Goal: Entertainment & Leisure: Consume media (video, audio)

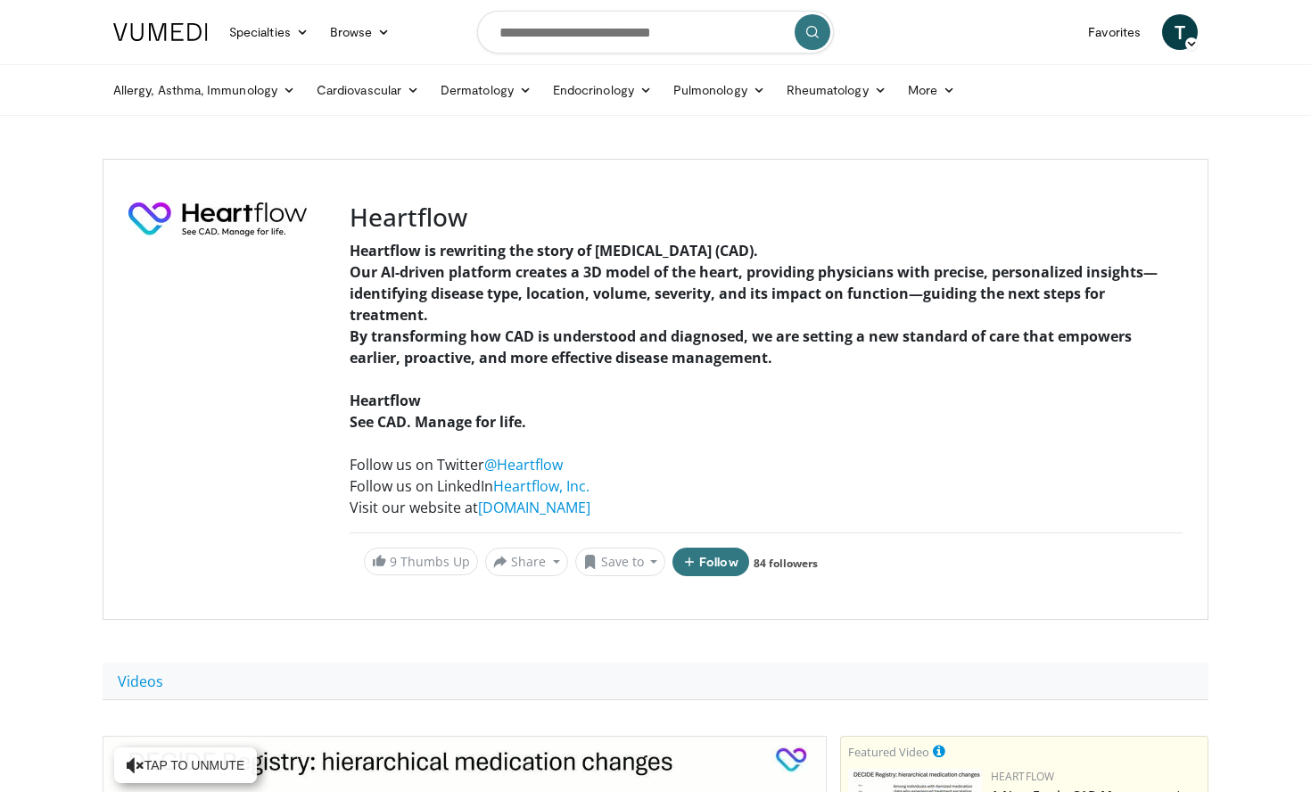
scroll to position [421, 0]
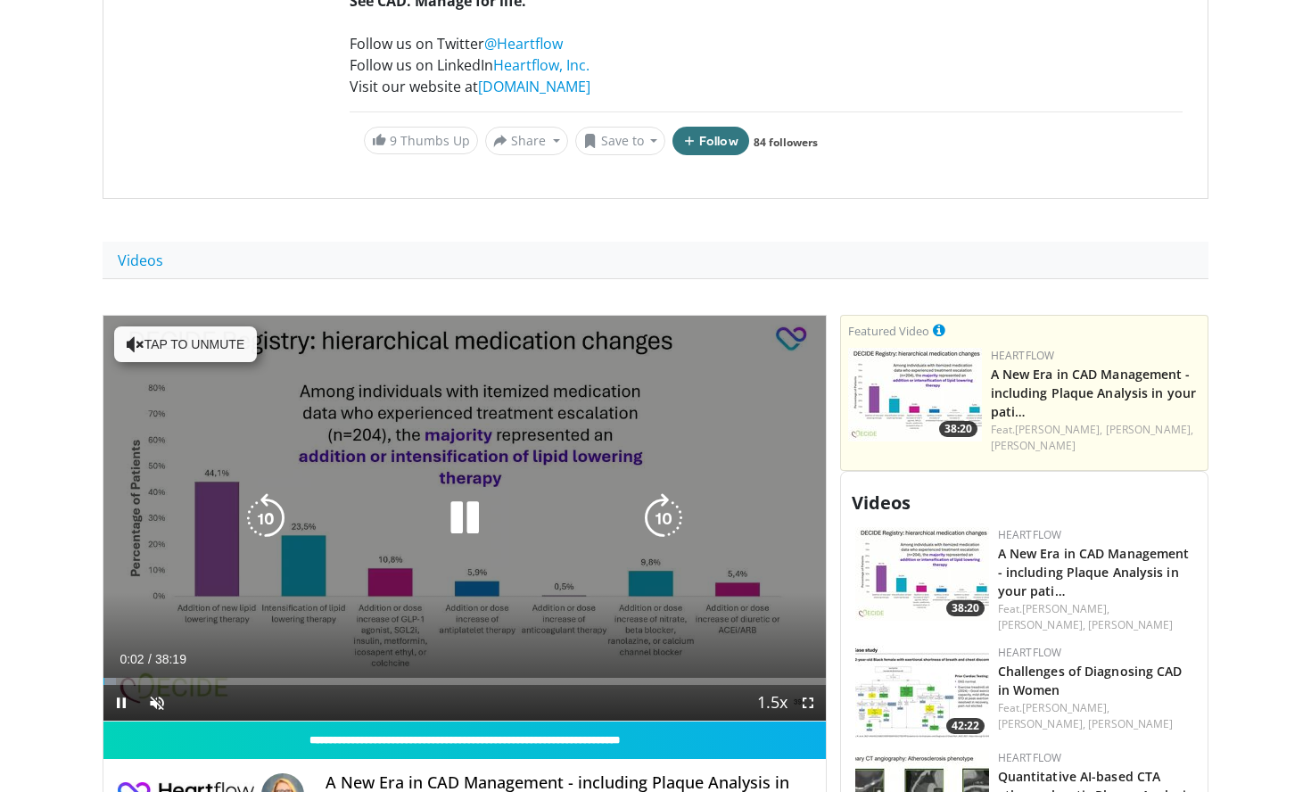
click at [176, 341] on button "Tap to unmute" at bounding box center [185, 344] width 143 height 36
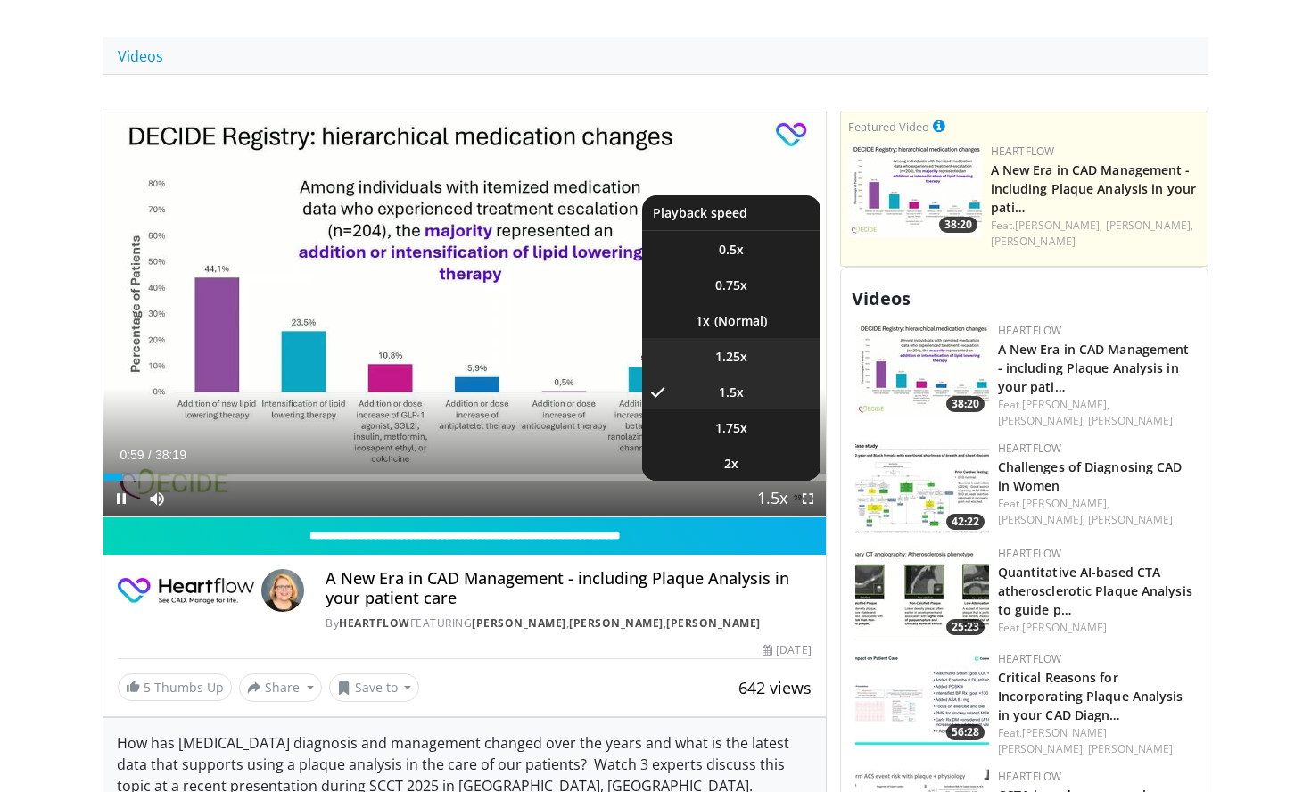
click at [728, 364] on span "1.25x" at bounding box center [731, 357] width 32 height 18
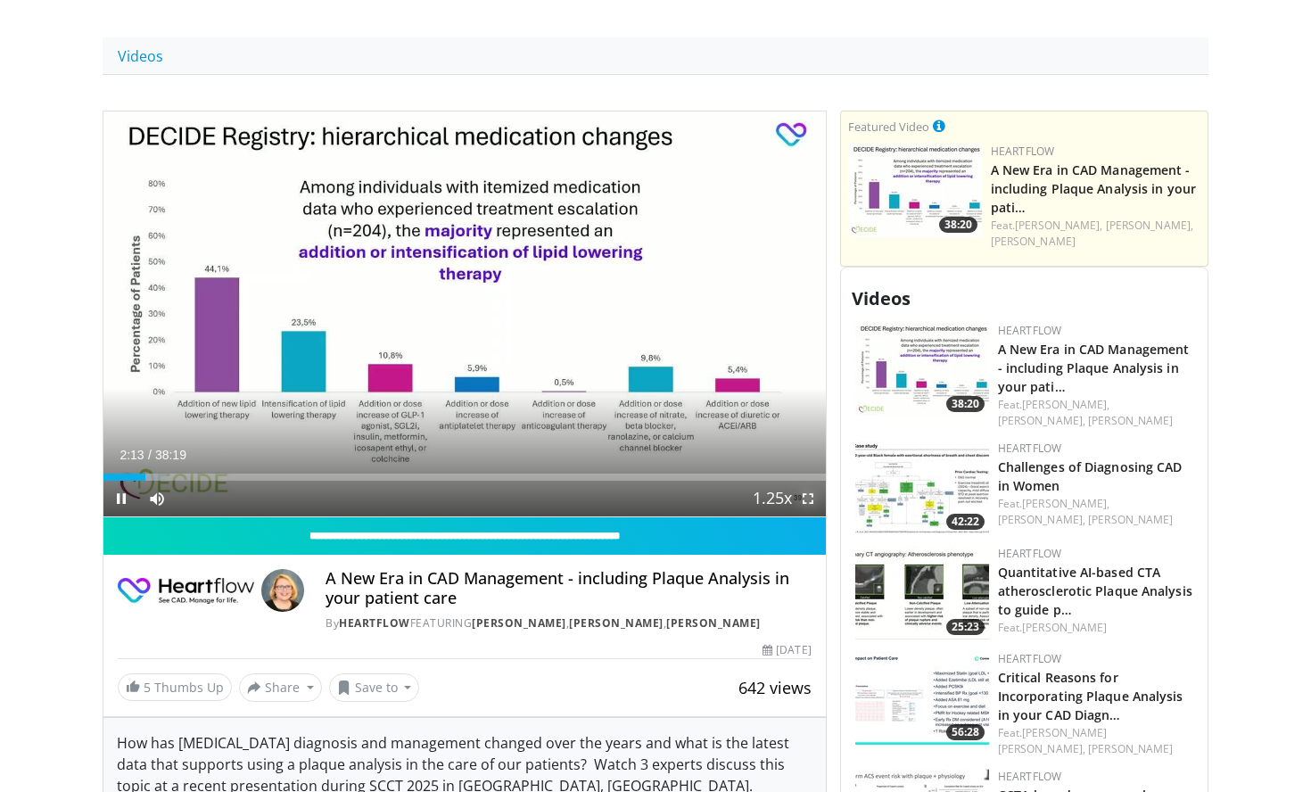
click at [803, 498] on span "Video Player" at bounding box center [808, 499] width 36 height 36
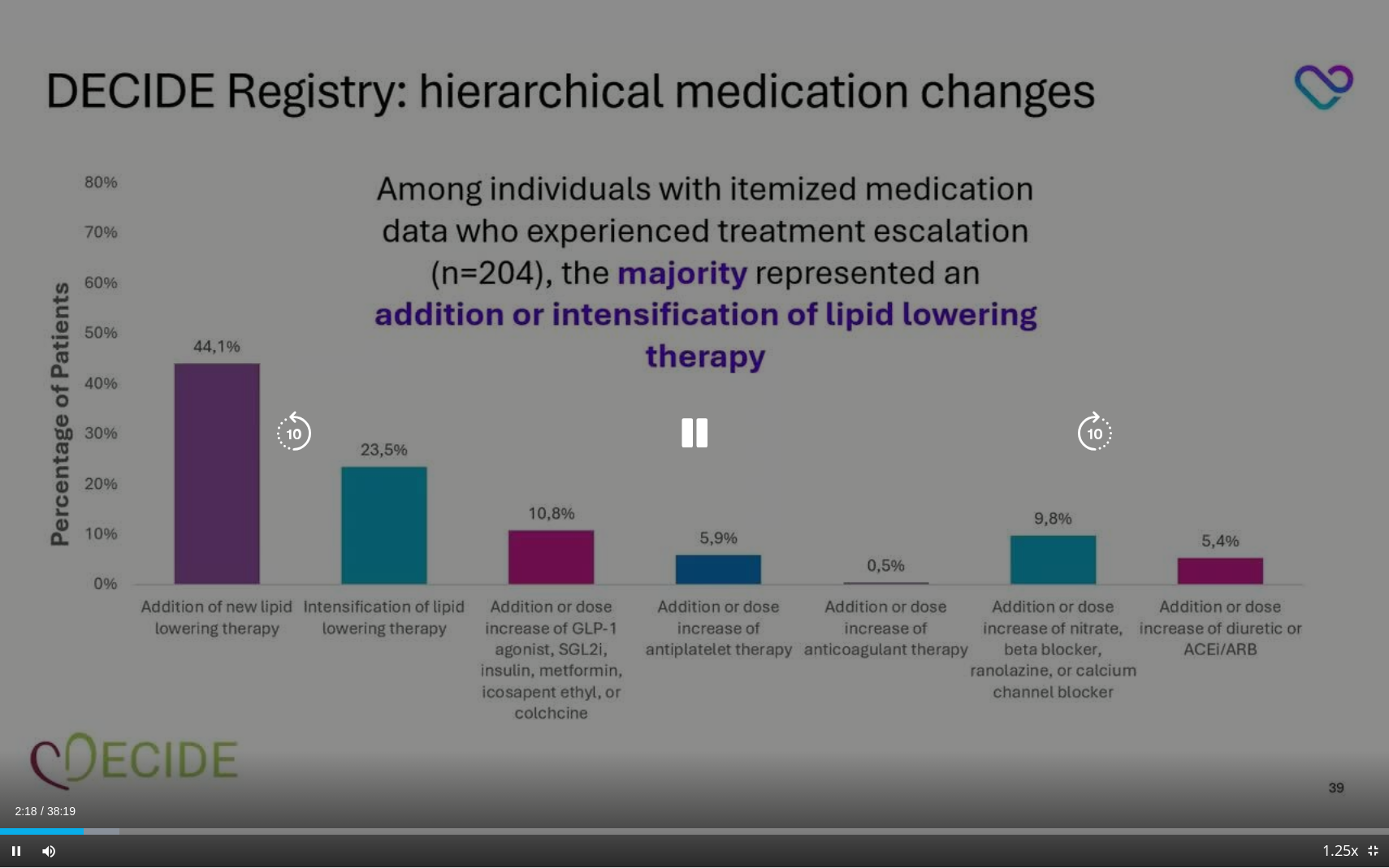
click at [292, 421] on icon "Video Player" at bounding box center [294, 434] width 46 height 46
click at [302, 431] on icon "Video Player" at bounding box center [294, 434] width 46 height 46
click at [302, 432] on icon "Video Player" at bounding box center [294, 434] width 46 height 46
click at [301, 439] on icon "Video Player" at bounding box center [294, 434] width 46 height 46
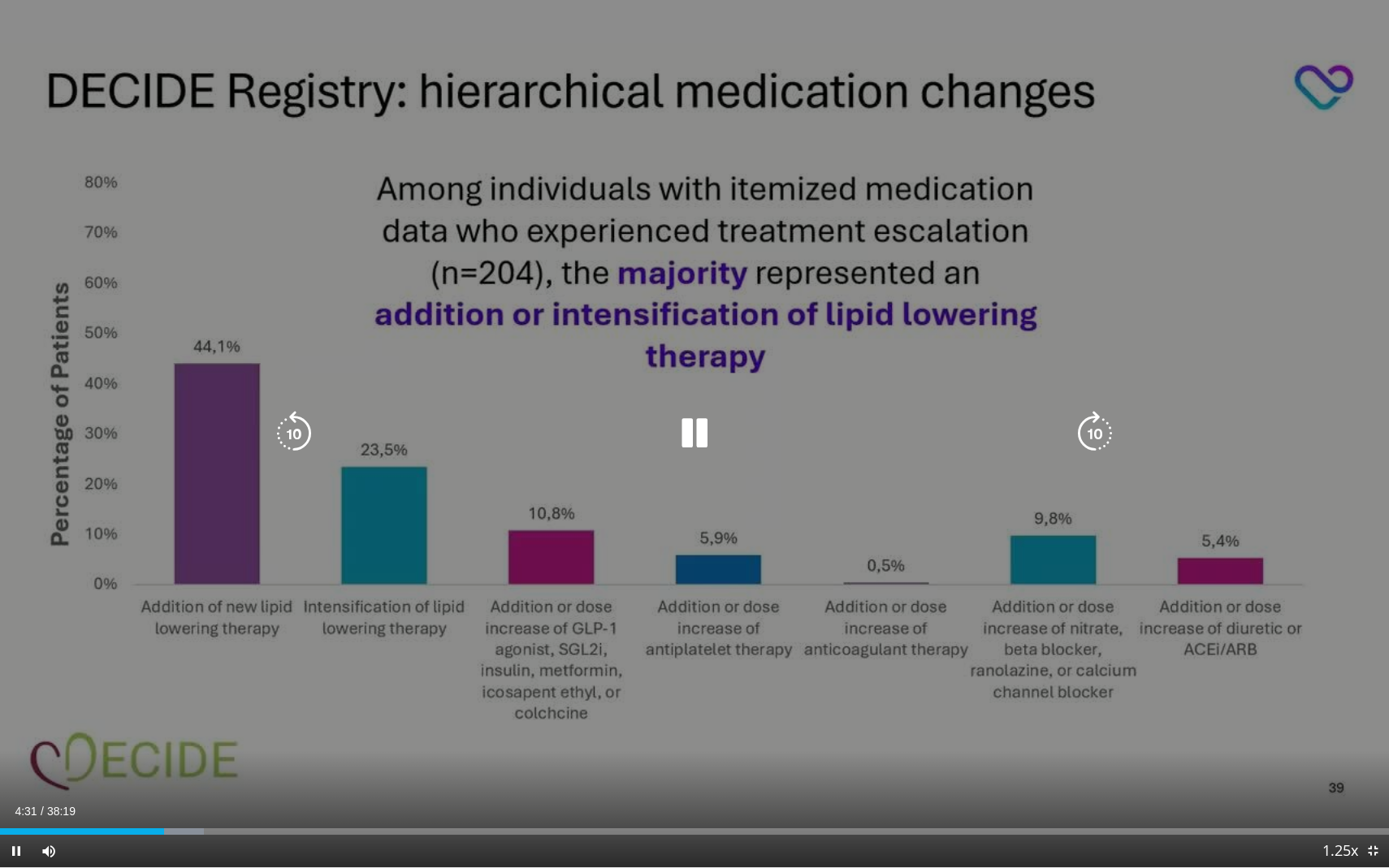
click at [684, 444] on icon "Video Player" at bounding box center [694, 434] width 46 height 46
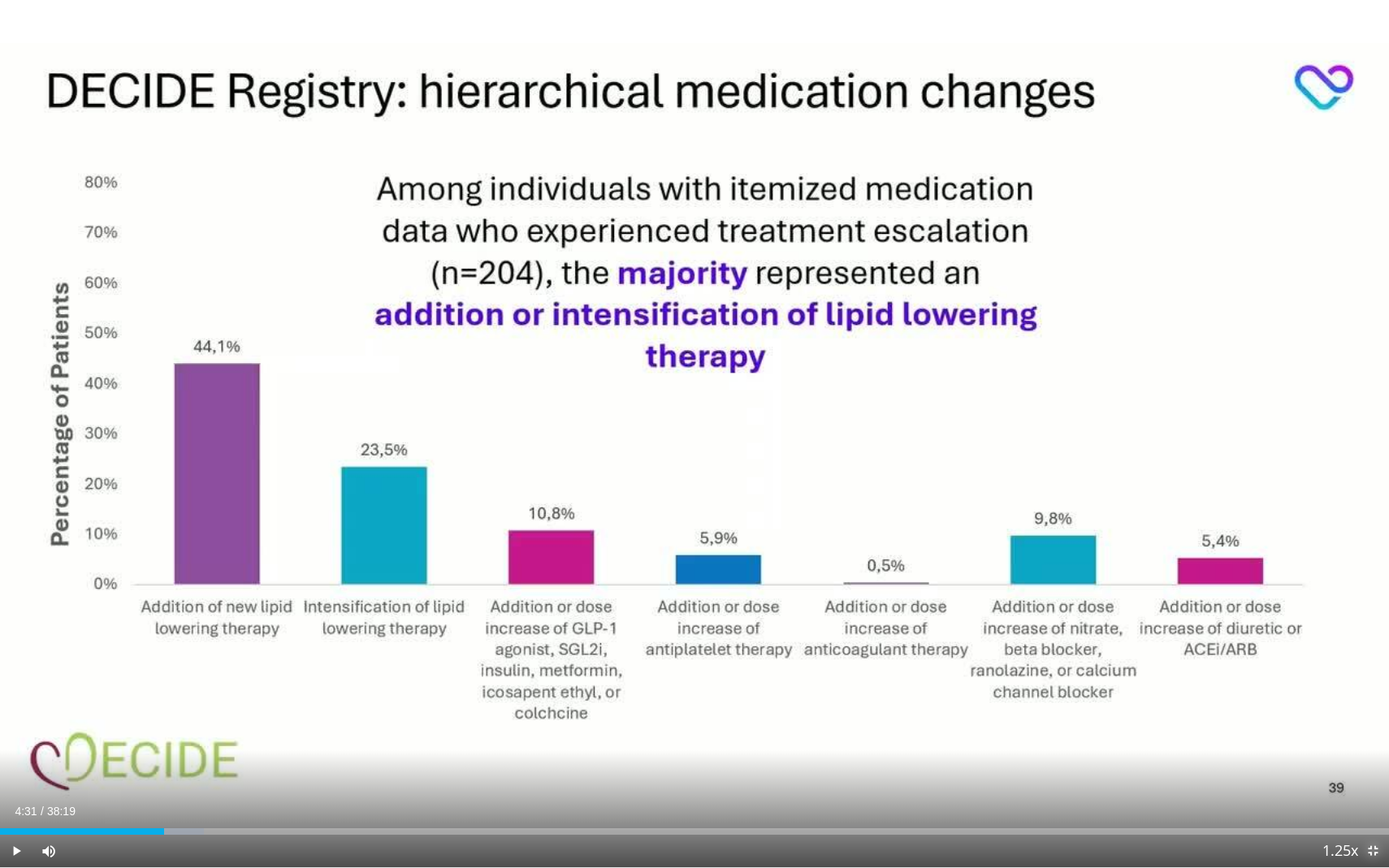
click at [1193, 720] on span "Video Player" at bounding box center [1373, 852] width 33 height 33
